Goal: Task Accomplishment & Management: Manage account settings

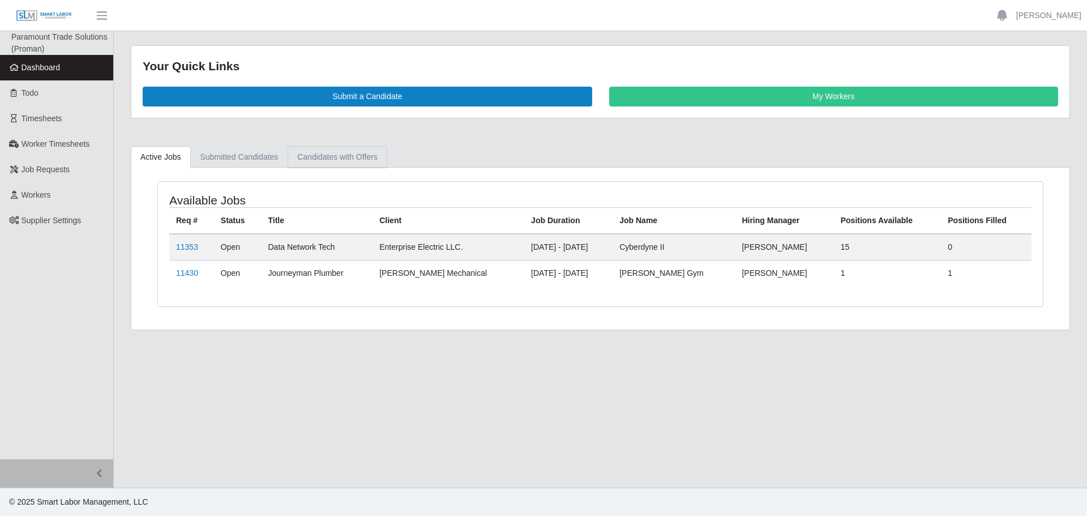
drag, startPoint x: 332, startPoint y: 168, endPoint x: 319, endPoint y: 159, distance: 15.9
click at [332, 168] on div "Available Jobs Req # Status Title Client Job Duration Job Name Hiring Manager P…" at bounding box center [600, 249] width 938 height 162
click at [319, 153] on link "Candidates with Offers" at bounding box center [336, 157] width 99 height 22
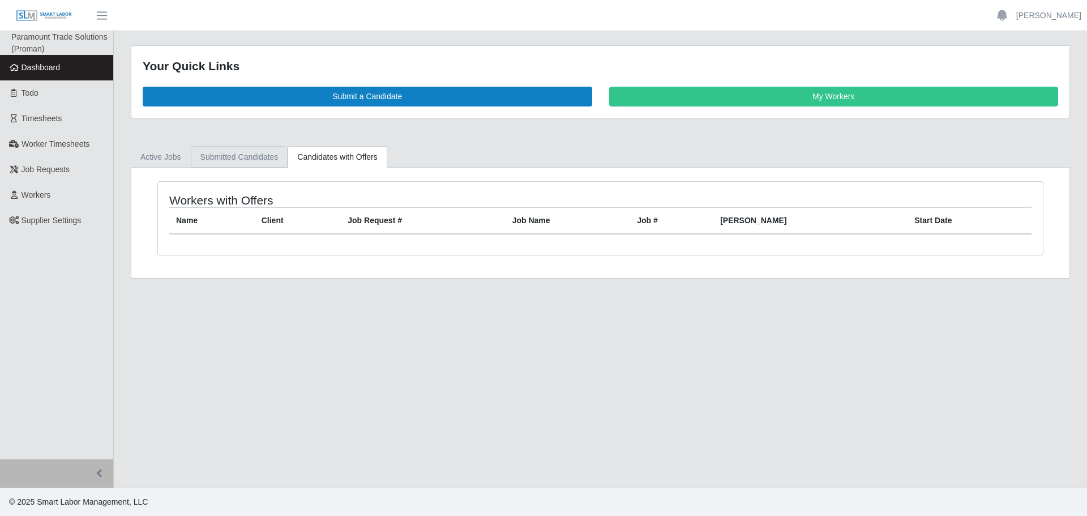
click at [232, 157] on link "Submitted Candidates" at bounding box center [239, 157] width 97 height 22
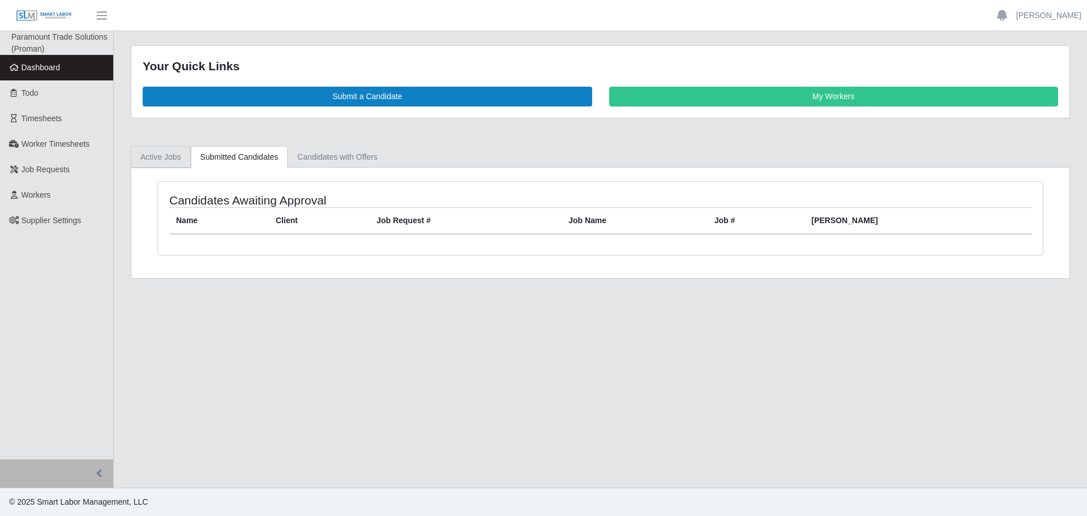
click at [149, 164] on link "Active Jobs" at bounding box center [161, 157] width 60 height 22
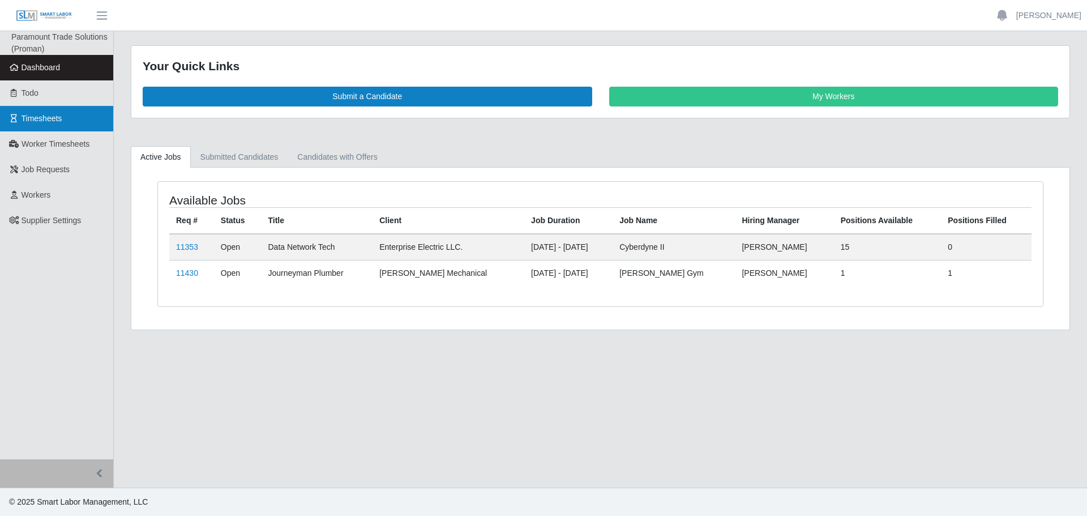
click at [65, 120] on link "Timesheets" at bounding box center [56, 118] width 113 height 25
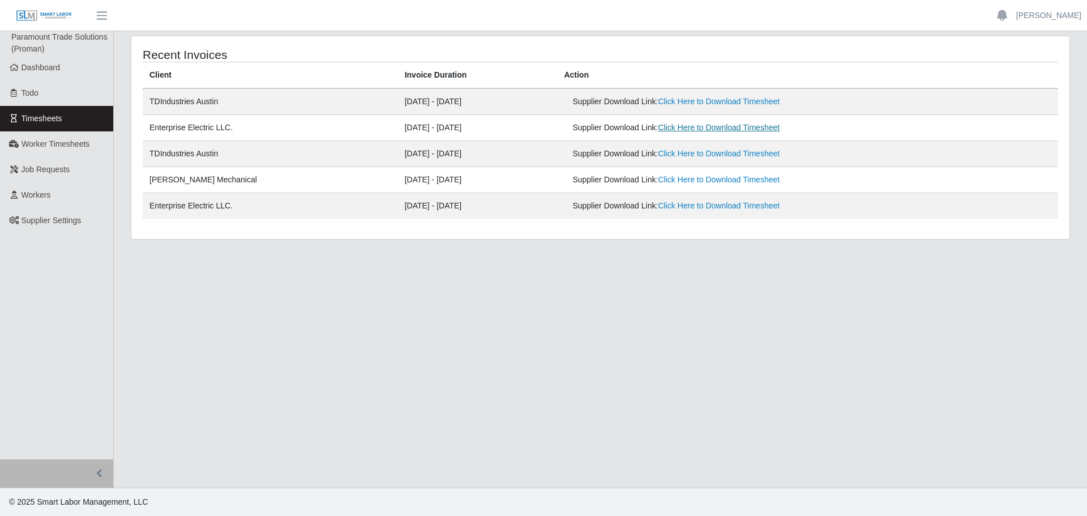
click at [763, 128] on link "Click Here to Download Timesheet" at bounding box center [719, 127] width 122 height 9
click at [32, 65] on span "Dashboard" at bounding box center [41, 67] width 39 height 9
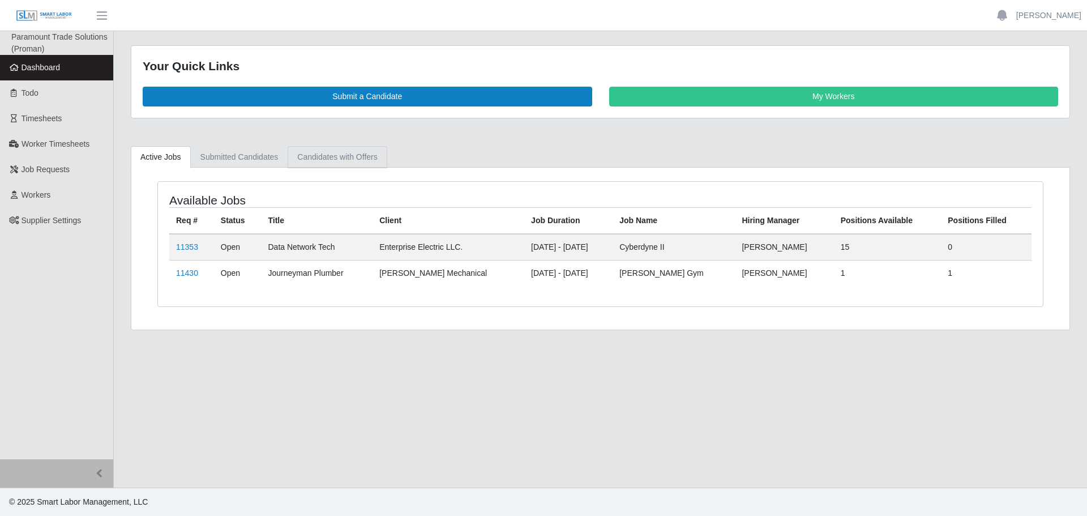
click at [332, 152] on link "Candidates with Offers" at bounding box center [336, 157] width 99 height 22
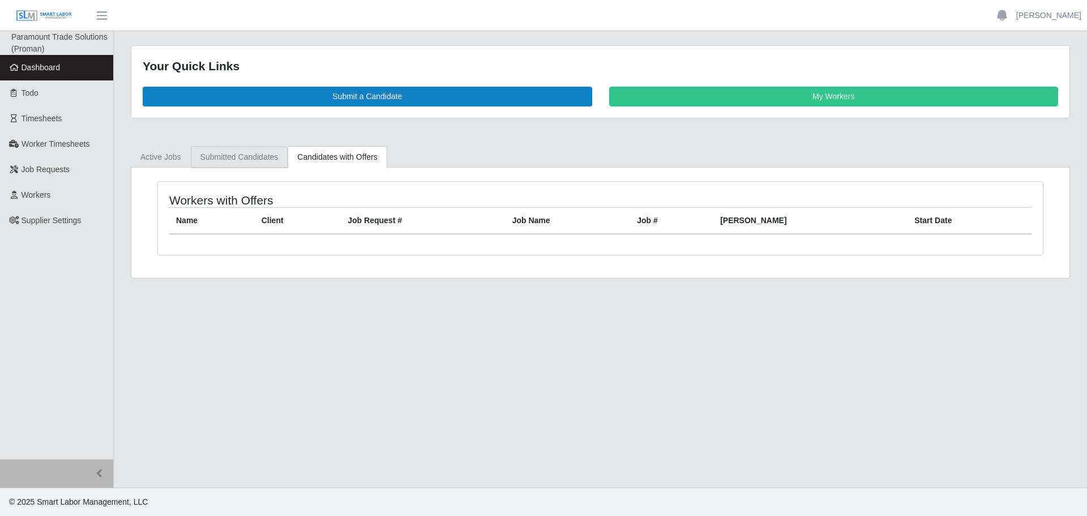
click at [263, 152] on link "Submitted Candidates" at bounding box center [239, 157] width 97 height 22
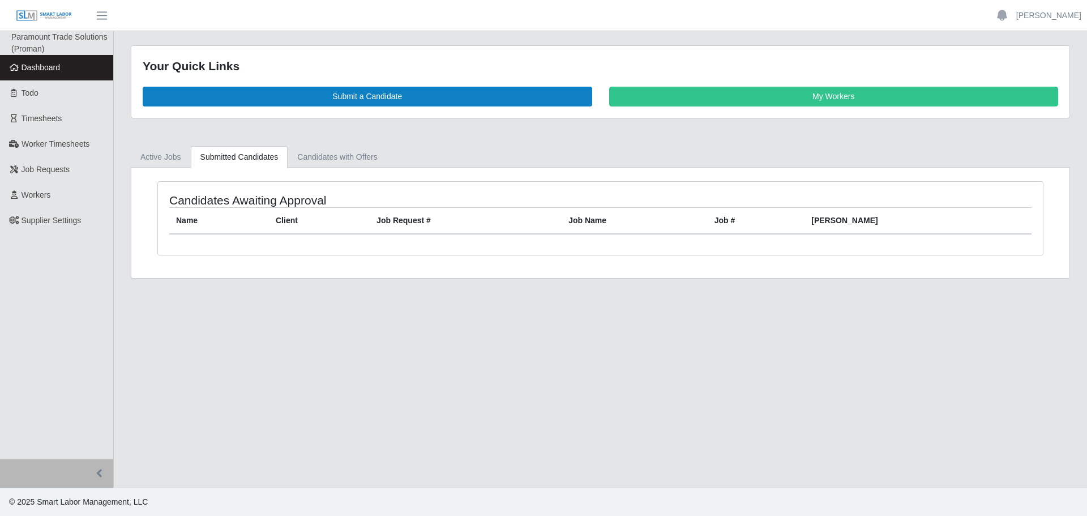
drag, startPoint x: 217, startPoint y: 151, endPoint x: 144, endPoint y: 162, distance: 73.2
click at [216, 151] on link "Submitted Candidates" at bounding box center [239, 157] width 97 height 22
click at [144, 162] on link "Active Jobs" at bounding box center [161, 157] width 60 height 22
